Goal: Find specific page/section: Find specific page/section

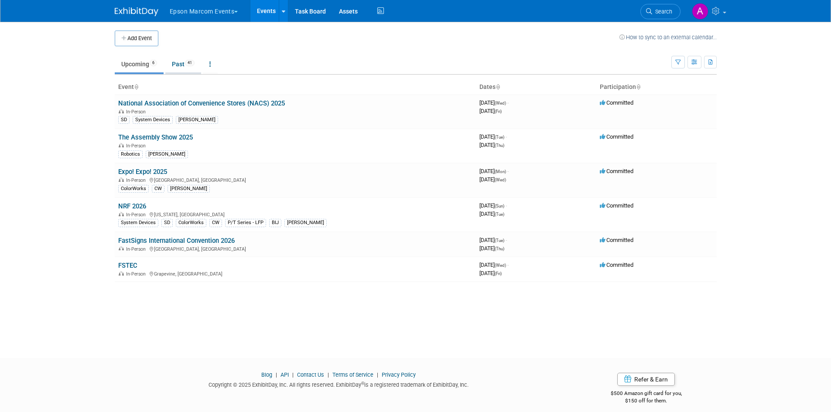
click at [178, 64] on link "Past 41" at bounding box center [183, 64] width 36 height 17
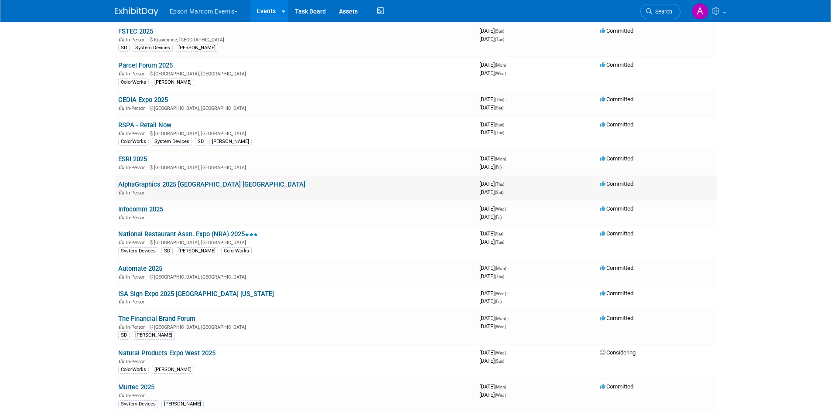
scroll to position [87, 0]
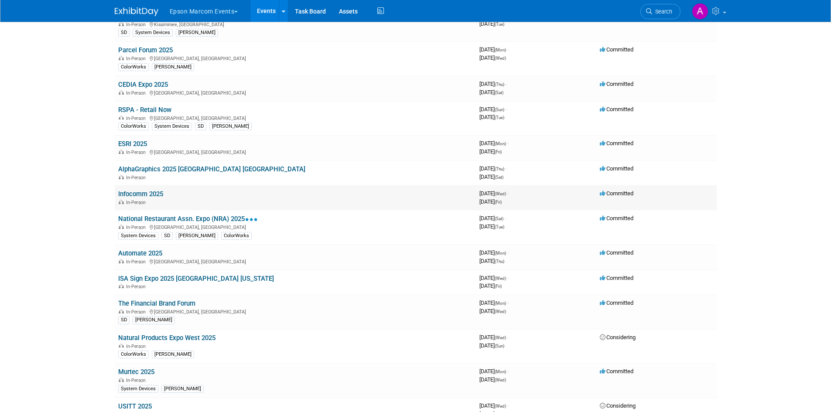
click at [319, 195] on td "Infocomm 2025 In-Person" at bounding box center [295, 197] width 361 height 25
click at [149, 192] on link "Infocomm 2025" at bounding box center [140, 194] width 45 height 8
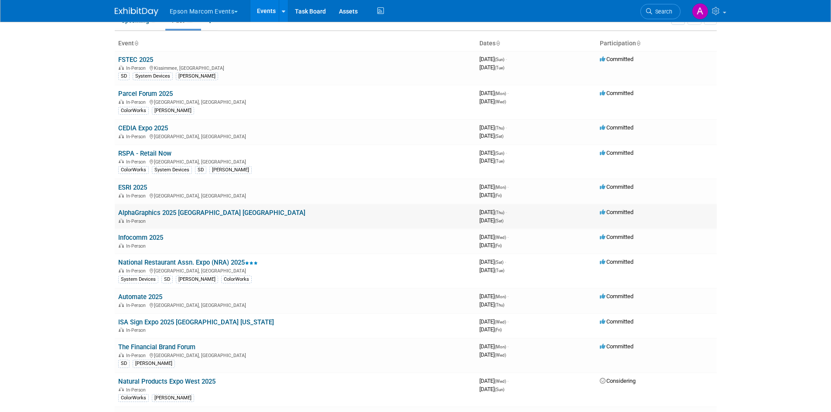
scroll to position [0, 0]
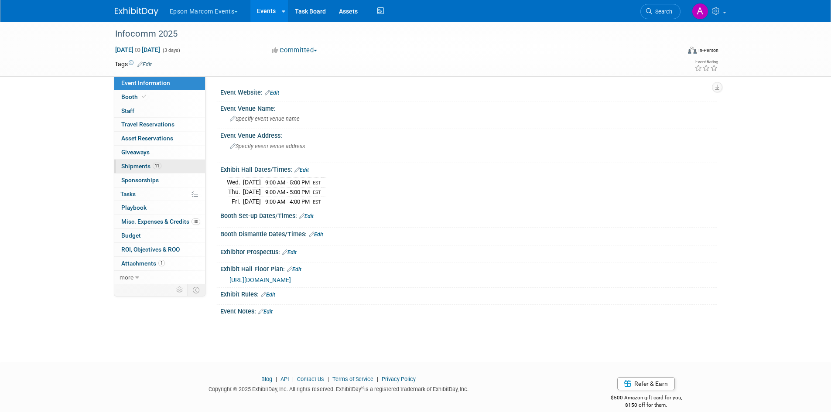
click at [134, 166] on span "Shipments 11" at bounding box center [141, 166] width 40 height 7
